Goal: Task Accomplishment & Management: Use online tool/utility

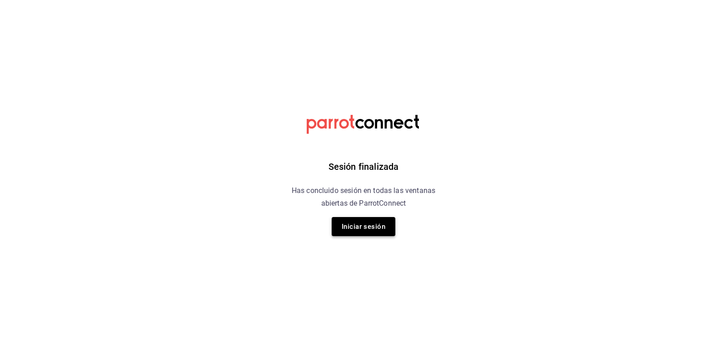
click at [372, 232] on button "Iniciar sesión" at bounding box center [364, 226] width 64 height 19
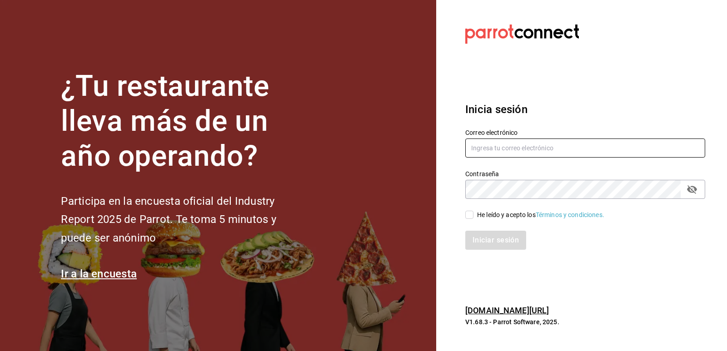
type input "[EMAIL_ADDRESS][DOMAIN_NAME]"
click at [468, 216] on input "He leído y acepto los Términos y condiciones." at bounding box center [469, 215] width 8 height 8
checkbox input "true"
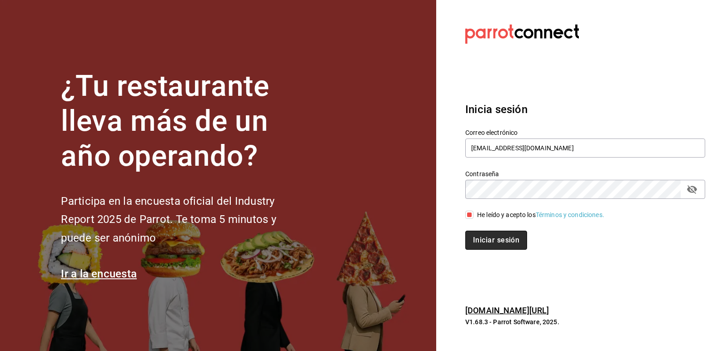
click at [476, 237] on button "Iniciar sesión" at bounding box center [496, 240] width 62 height 19
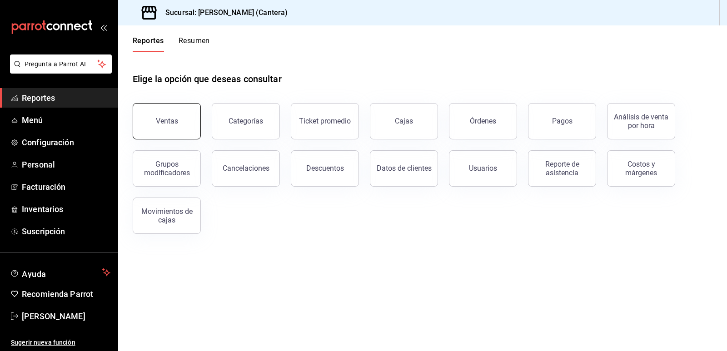
click at [171, 125] on div "Ventas" at bounding box center [167, 121] width 22 height 9
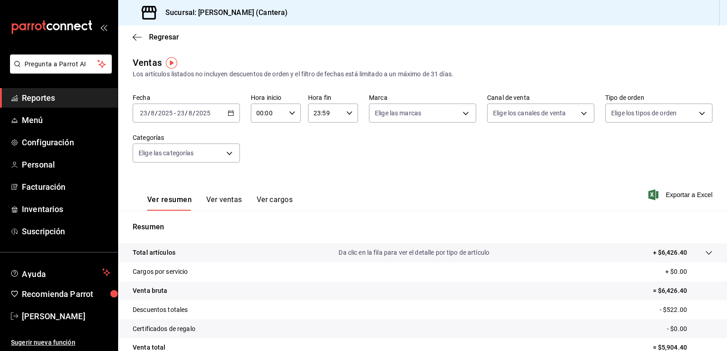
click at [231, 112] on icon "button" at bounding box center [231, 113] width 6 height 6
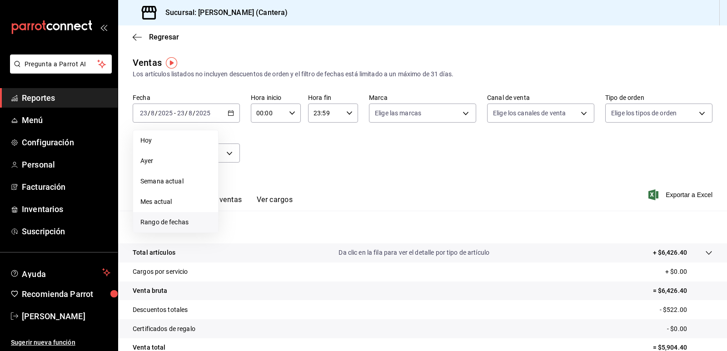
click at [171, 220] on span "Rango de fechas" at bounding box center [175, 223] width 70 height 10
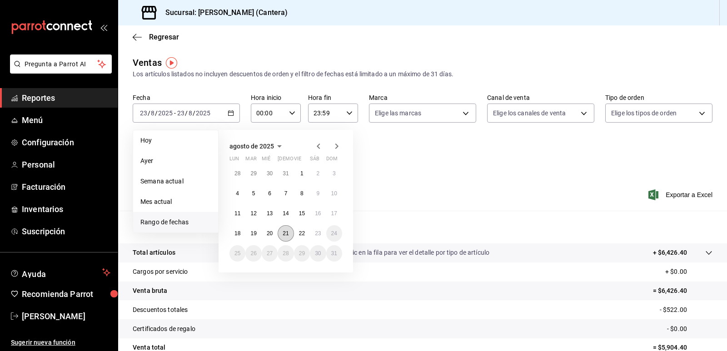
click at [282, 234] on button "21" at bounding box center [285, 233] width 16 height 16
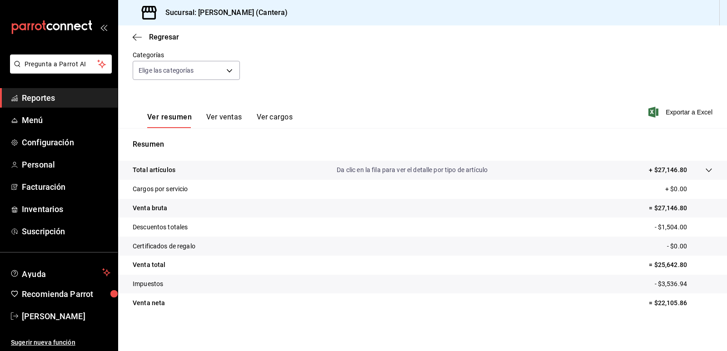
scroll to position [84, 0]
